Goal: Information Seeking & Learning: Learn about a topic

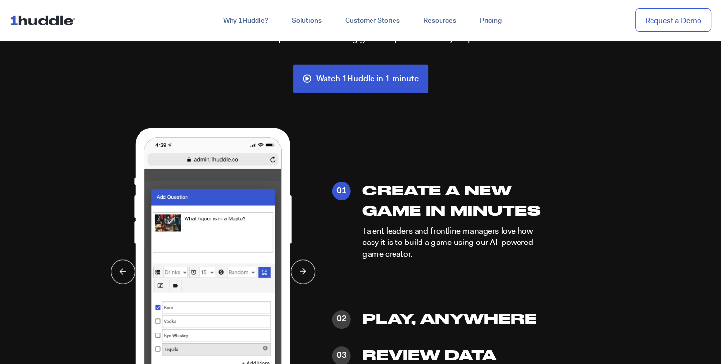
scroll to position [2310, 0]
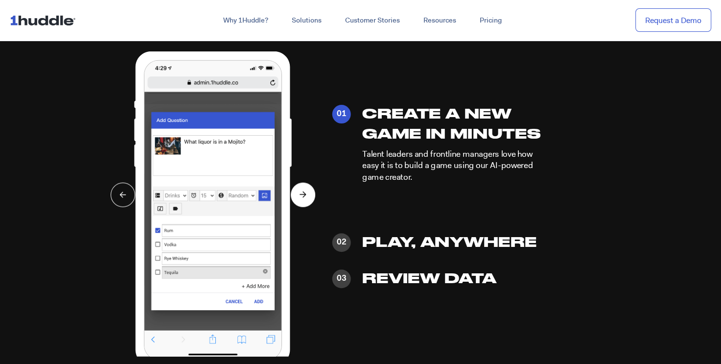
click at [303, 196] on icon at bounding box center [303, 194] width 7 height 6
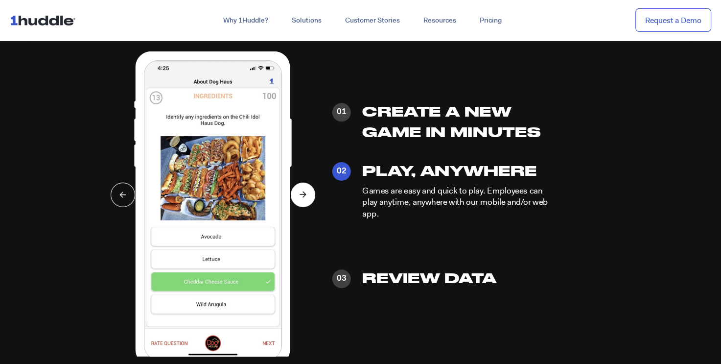
click at [303, 196] on icon at bounding box center [303, 194] width 7 height 6
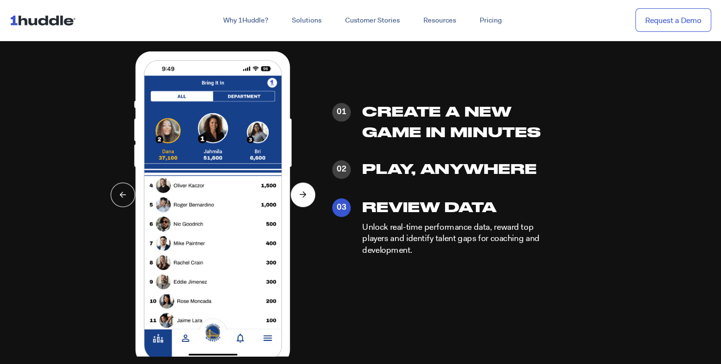
click at [303, 196] on icon at bounding box center [303, 194] width 7 height 6
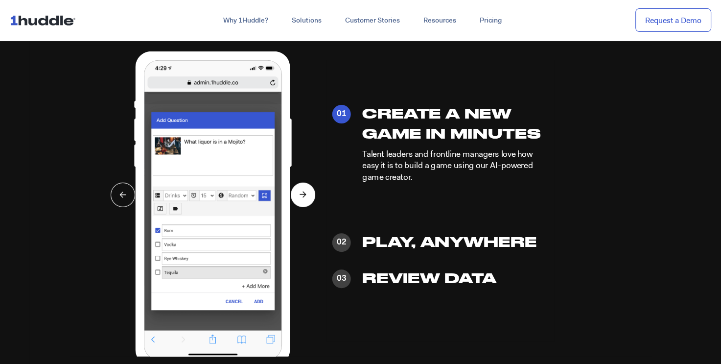
click at [303, 196] on icon at bounding box center [303, 194] width 7 height 6
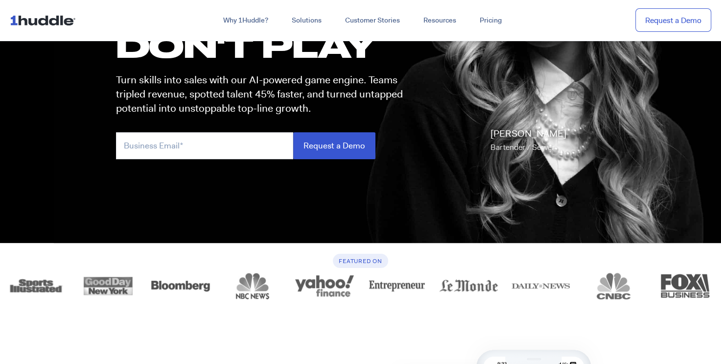
scroll to position [0, 0]
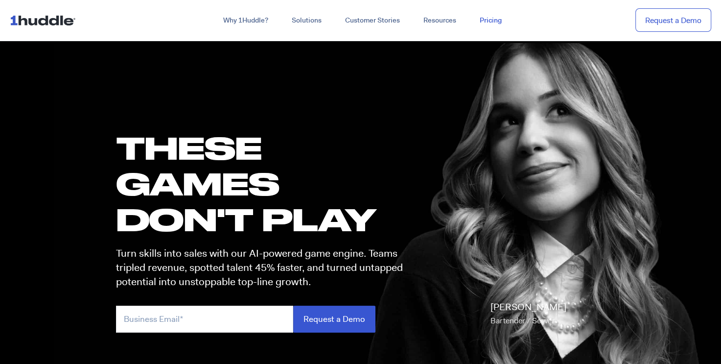
click at [489, 19] on link "Pricing" at bounding box center [491, 21] width 46 height 18
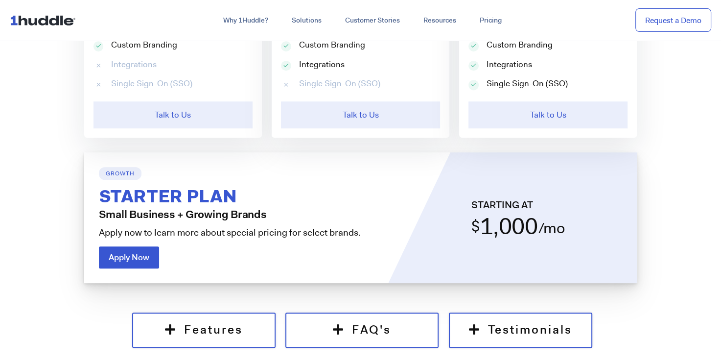
scroll to position [658, 0]
